Goal: Navigation & Orientation: Find specific page/section

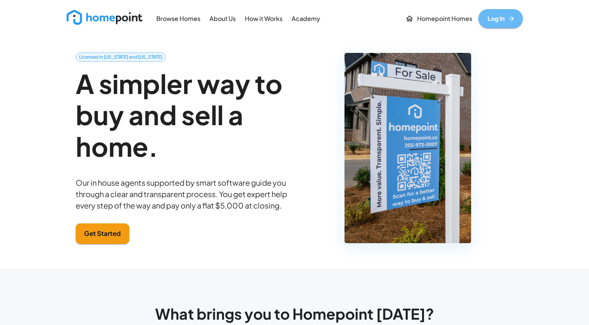
click at [506, 22] on link "Log In" at bounding box center [500, 18] width 45 height 19
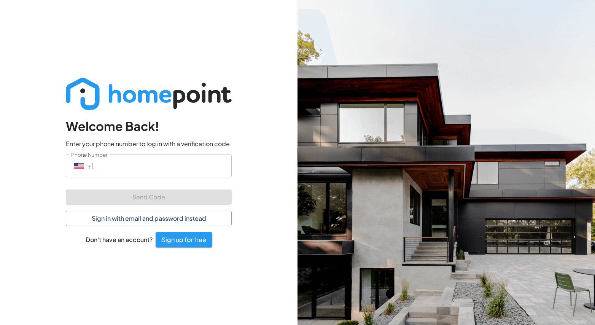
click at [158, 169] on input "Phone Number" at bounding box center [166, 165] width 130 height 22
type input "[PHONE_NUMBER]"
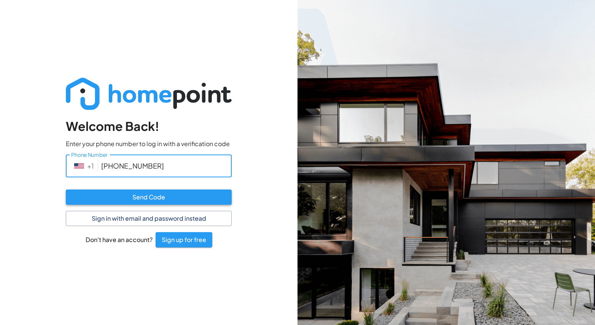
click at [131, 197] on button "Send Code" at bounding box center [149, 196] width 166 height 15
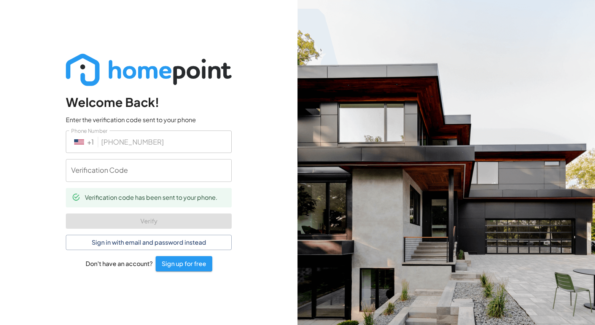
click at [112, 173] on input "Verification Code" at bounding box center [149, 170] width 166 height 22
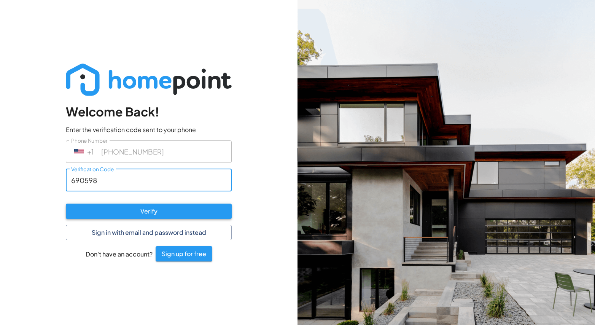
type input "690598"
click at [95, 207] on button "Verify" at bounding box center [149, 210] width 166 height 15
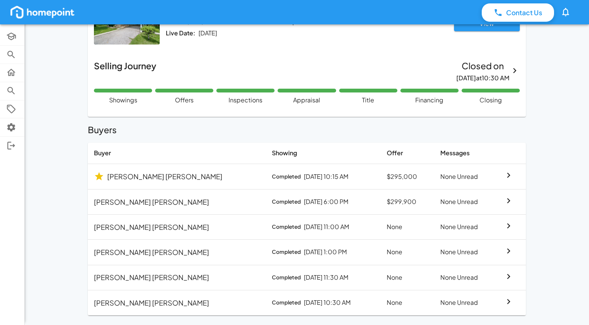
scroll to position [65, 0]
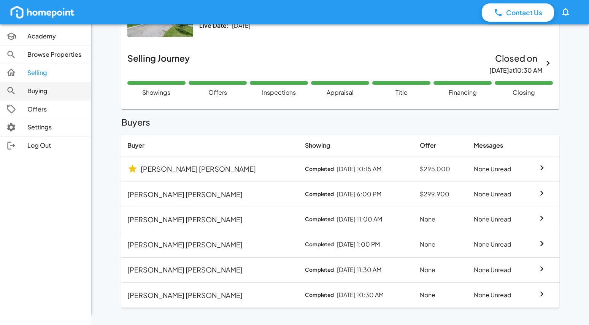
click at [35, 89] on p "Buying" at bounding box center [55, 91] width 57 height 9
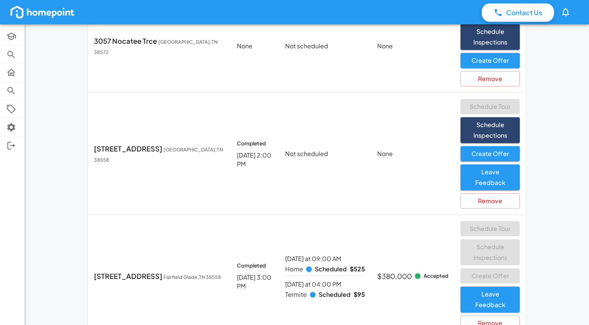
scroll to position [431, 0]
